Goal: Navigation & Orientation: Find specific page/section

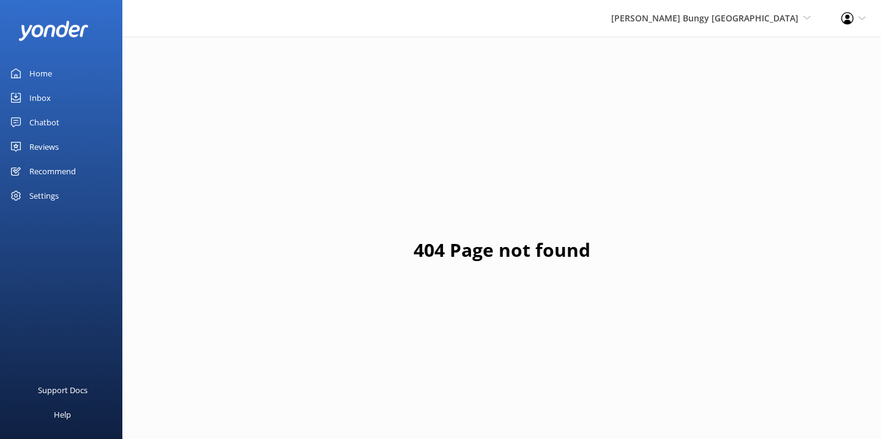
click at [35, 73] on div "Home" at bounding box center [40, 73] width 23 height 24
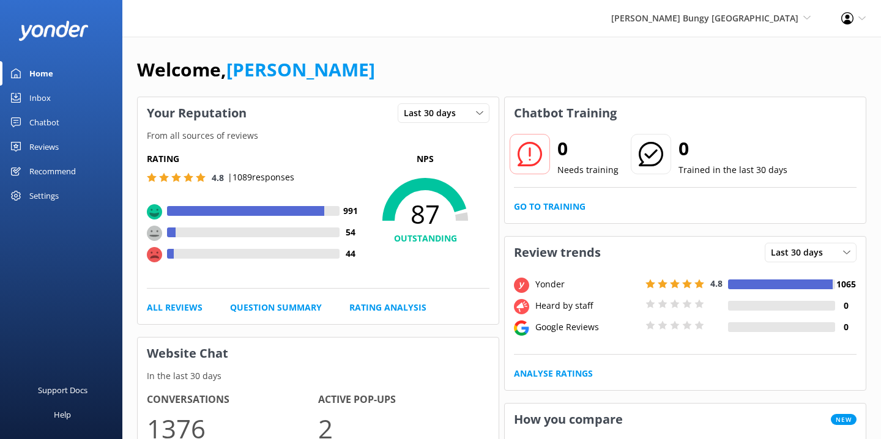
click at [51, 121] on div "Chatbot" at bounding box center [44, 122] width 30 height 24
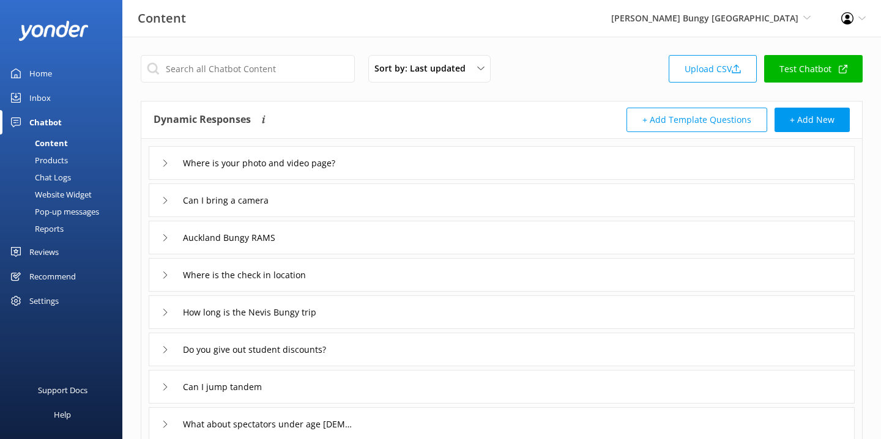
click at [48, 223] on div "Reports" at bounding box center [35, 228] width 56 height 17
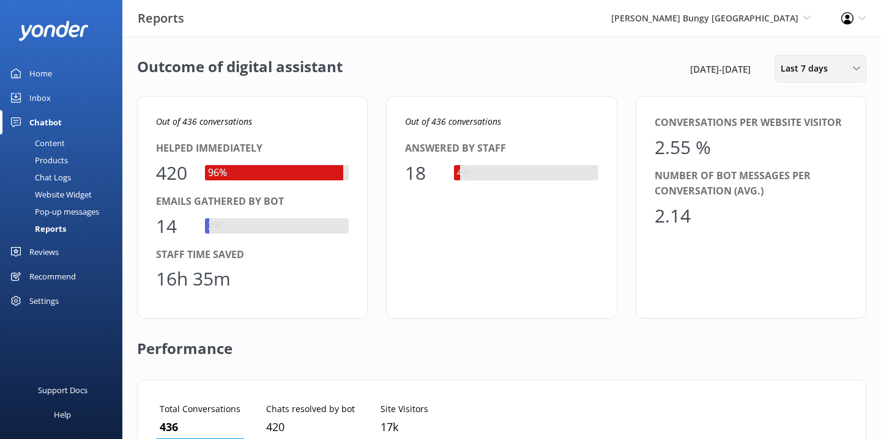
click at [793, 68] on span "Last 7 days" at bounding box center [808, 68] width 54 height 13
click at [796, 163] on link "Last 90 days" at bounding box center [829, 172] width 109 height 24
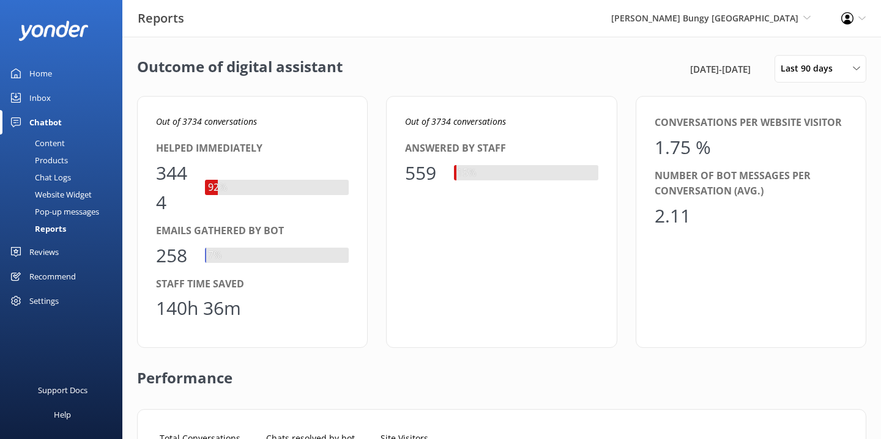
scroll to position [123, 691]
click at [58, 75] on link "Home" at bounding box center [61, 73] width 122 height 24
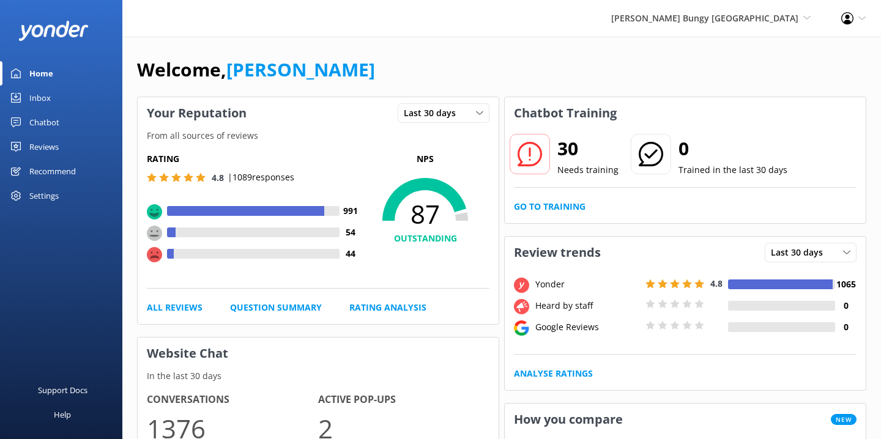
click at [319, 31] on div "[PERSON_NAME] Bungy [GEOGRAPHIC_DATA] Yonder Zipline Yonder demo Yonder Luxury …" at bounding box center [440, 18] width 881 height 37
click at [432, 55] on div "Welcome, [PERSON_NAME]" at bounding box center [501, 76] width 729 height 42
click at [39, 114] on div "Chatbot" at bounding box center [44, 122] width 30 height 24
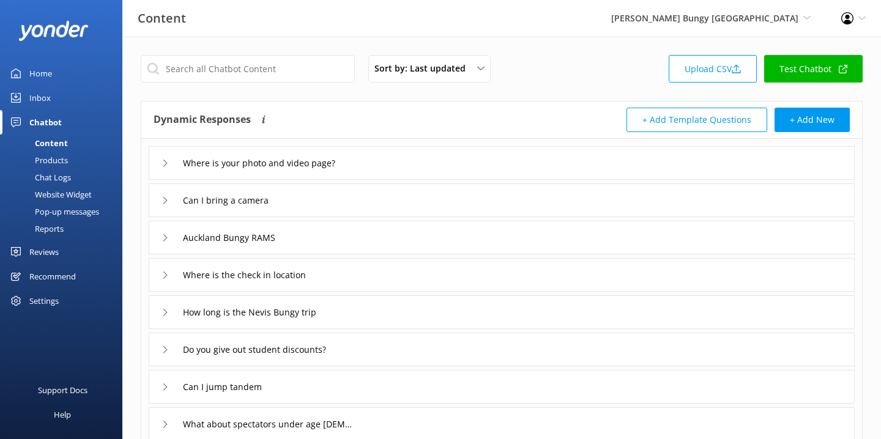
click at [43, 73] on div "Home" at bounding box center [40, 73] width 23 height 24
